Goal: Task Accomplishment & Management: Manage account settings

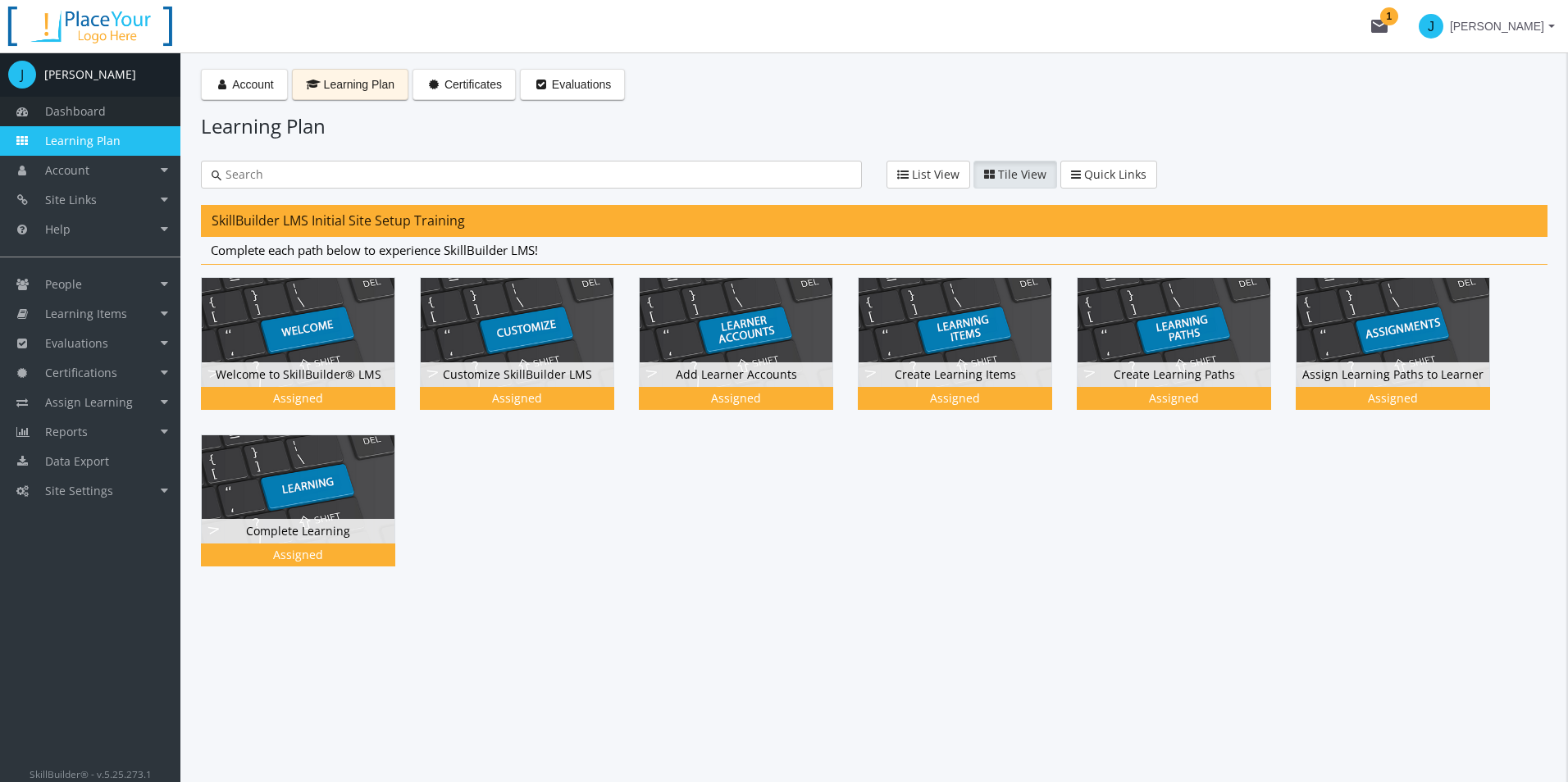
click at [75, 113] on span "Dashboard" at bounding box center [75, 111] width 61 height 15
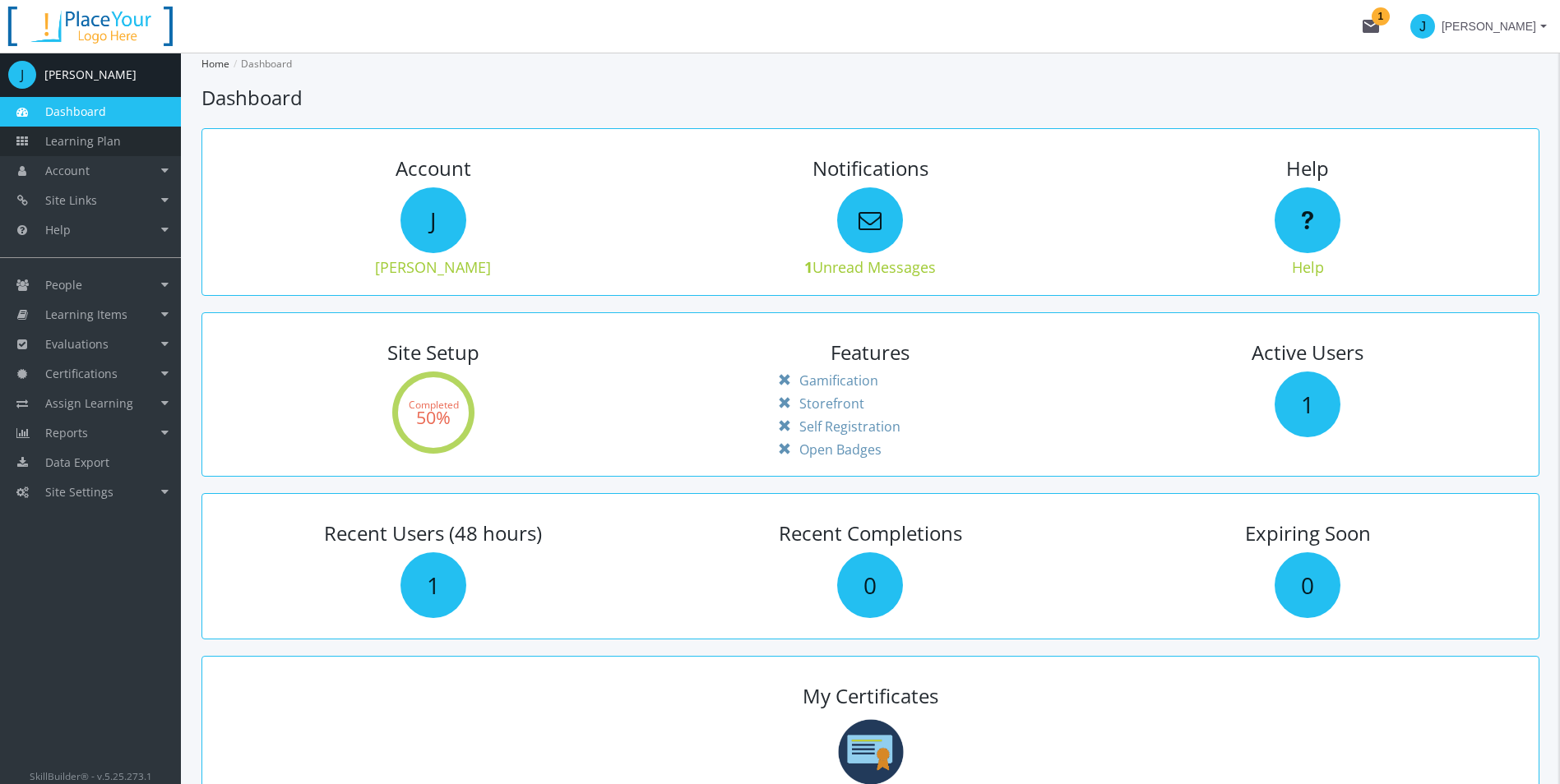
click at [93, 140] on span "Learning Plan" at bounding box center [83, 141] width 76 height 15
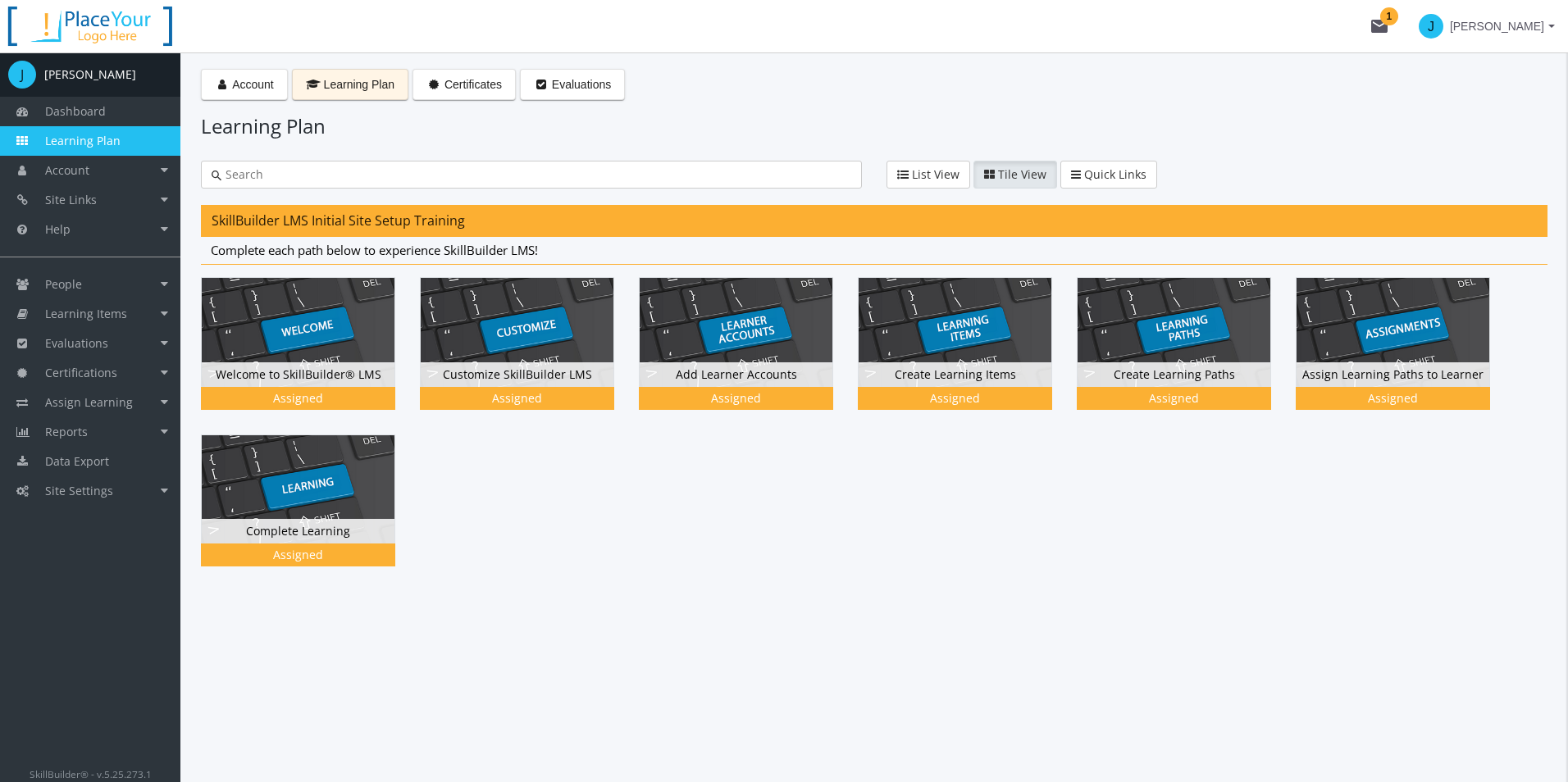
click at [1406, 29] on button "mail 1" at bounding box center [1379, 26] width 52 height 52
click at [1327, 72] on strong "Welcome to SkillBuilder!" at bounding box center [1309, 67] width 115 height 11
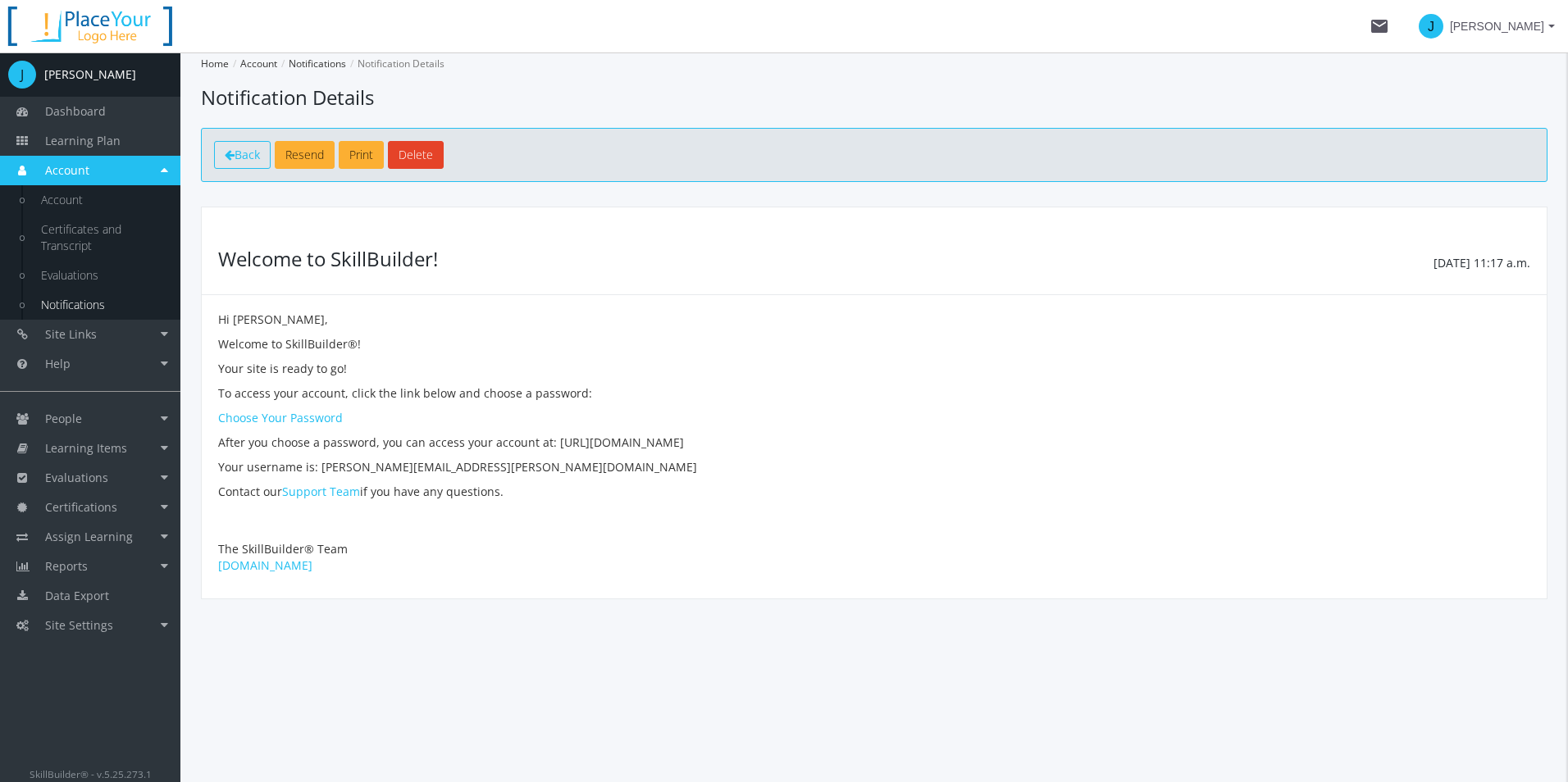
click at [257, 155] on span "Back" at bounding box center [247, 154] width 26 height 15
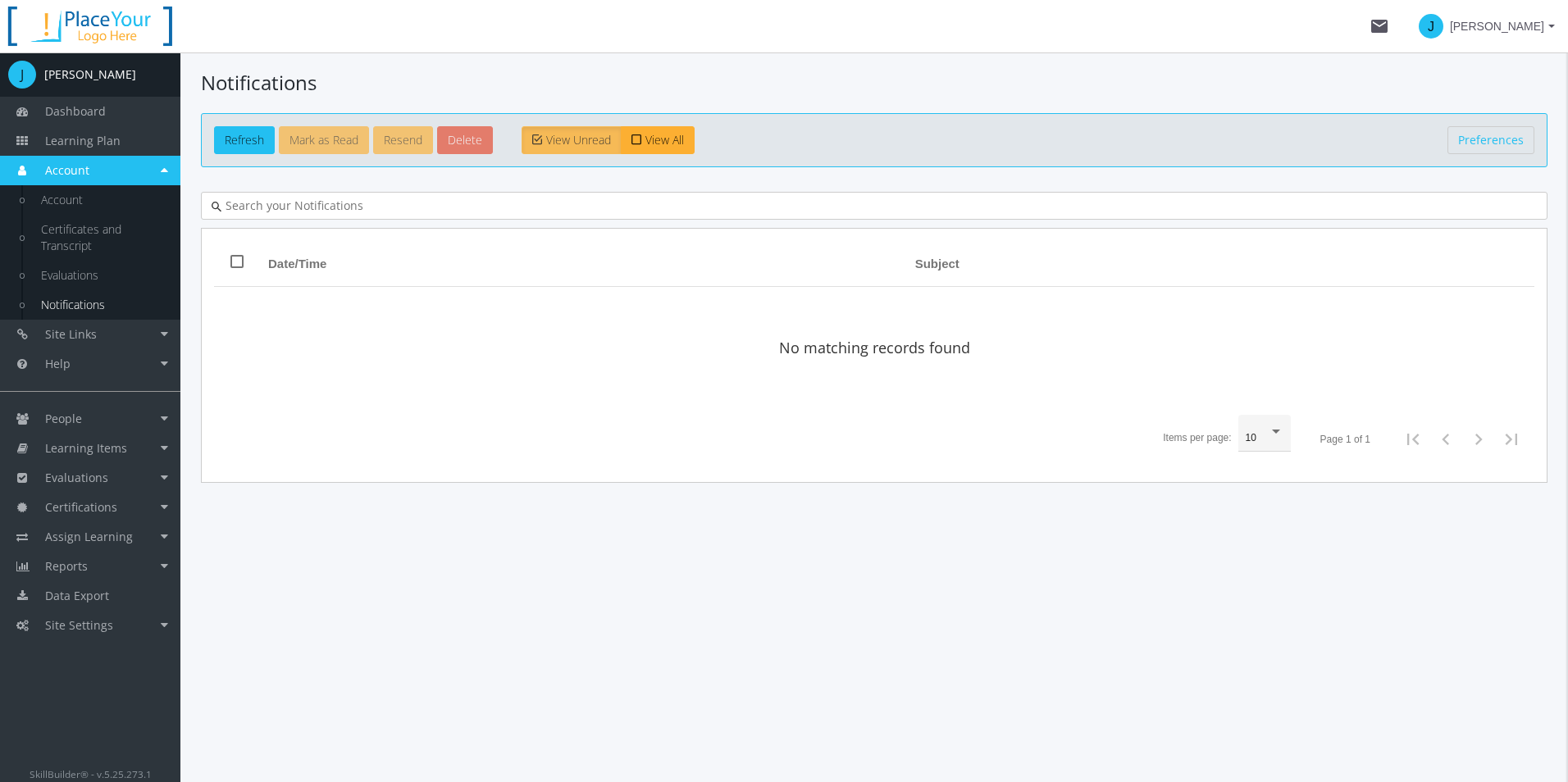
click at [1552, 16] on span "J [PERSON_NAME]" at bounding box center [1487, 26] width 136 height 29
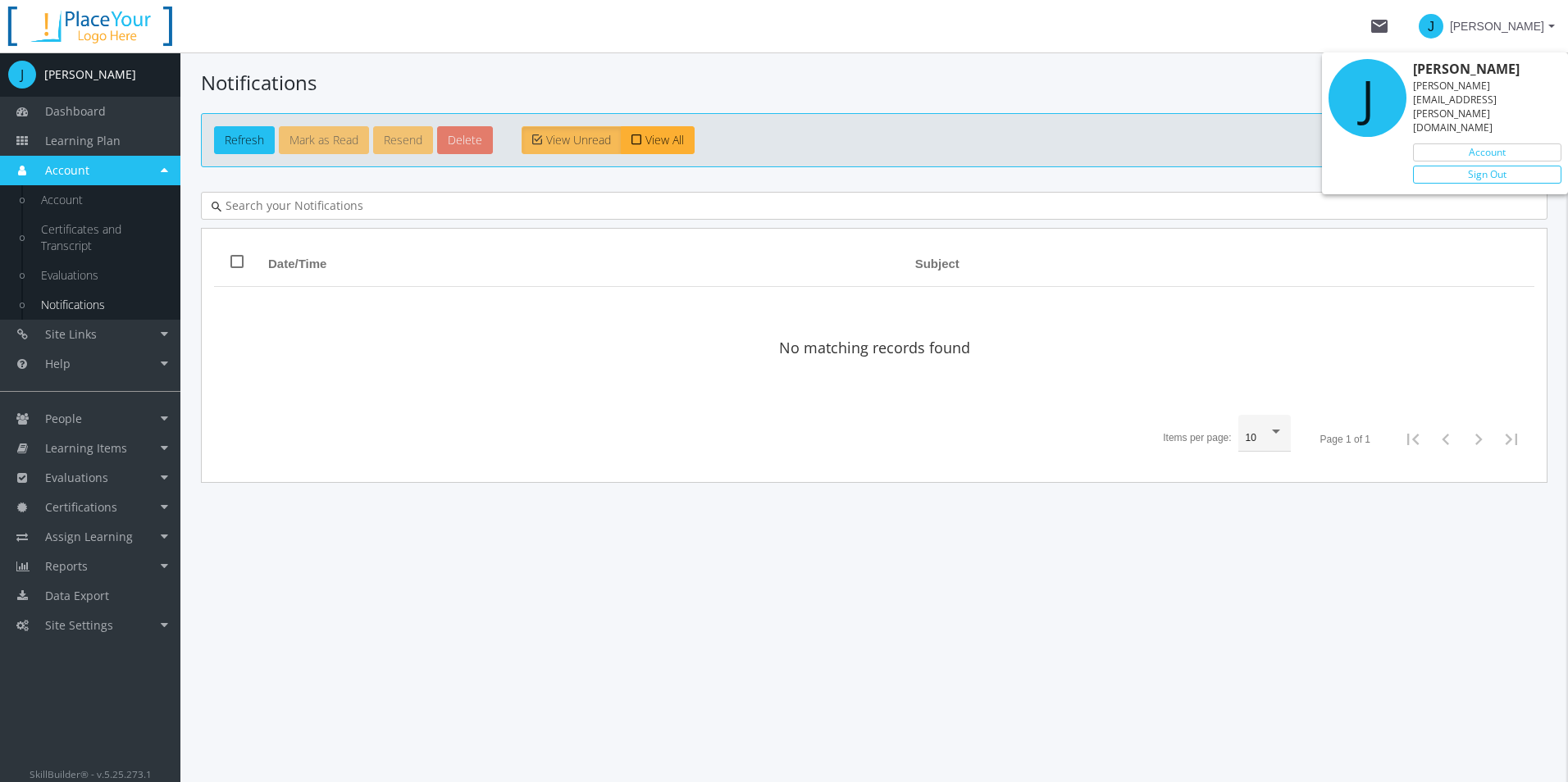
click at [1515, 165] on link "Sign Out" at bounding box center [1487, 174] width 148 height 18
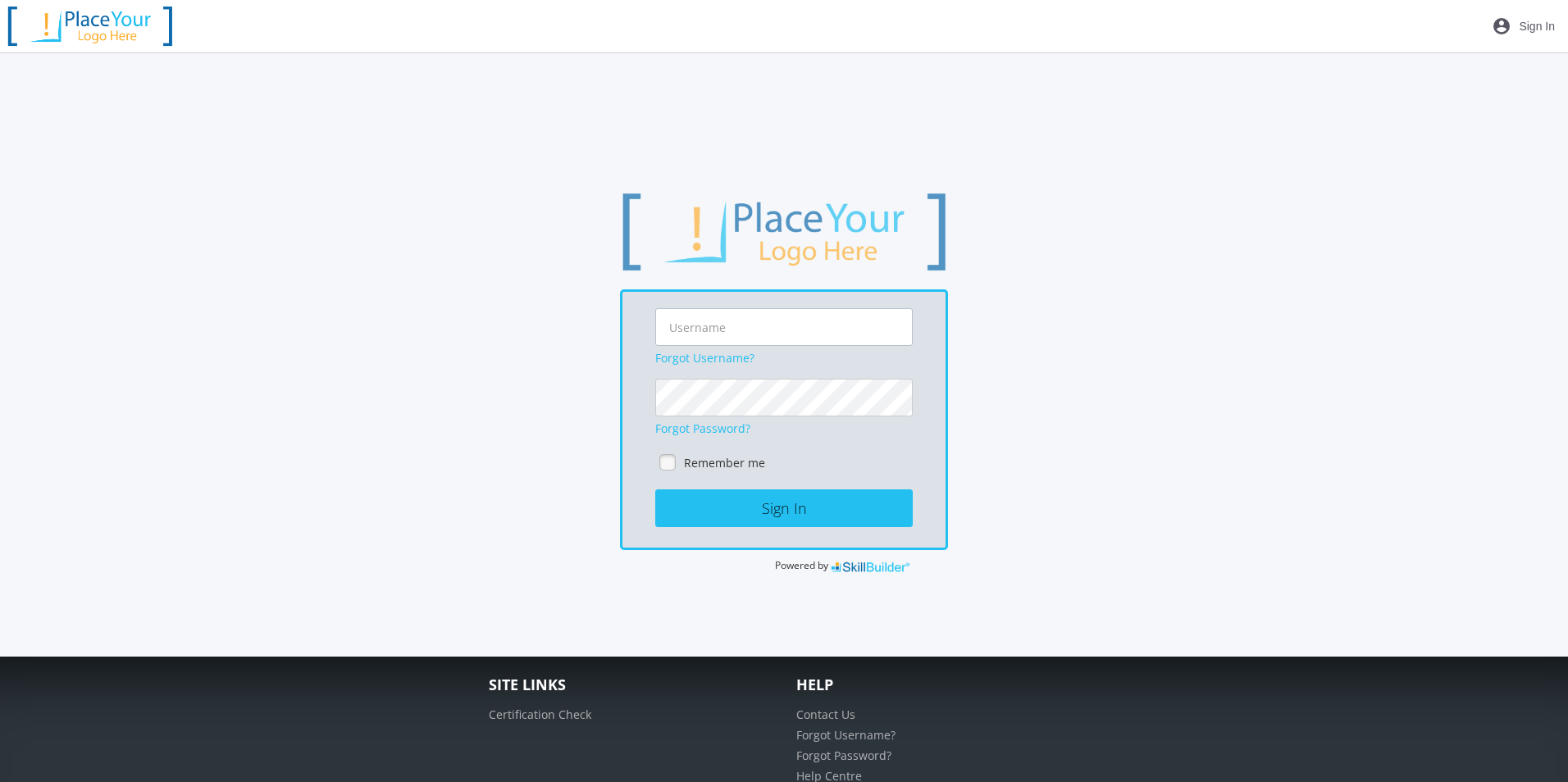
type input "[PERSON_NAME][EMAIL_ADDRESS][PERSON_NAME][DOMAIN_NAME]"
